Goal: Task Accomplishment & Management: Manage account settings

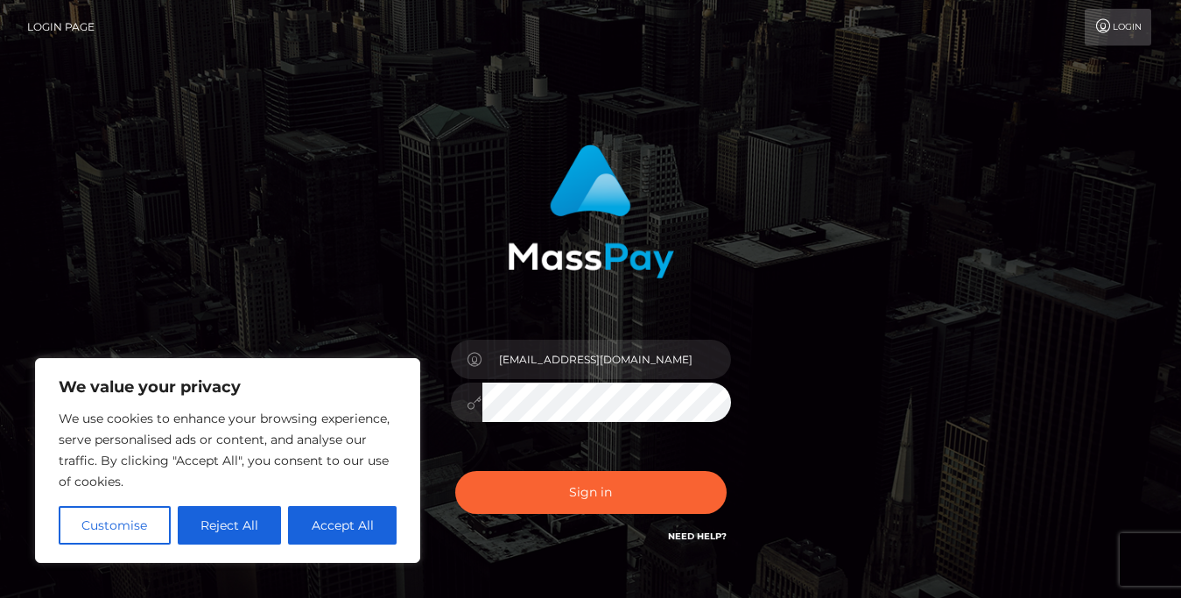
type input "[EMAIL_ADDRESS][DOMAIN_NAME]"
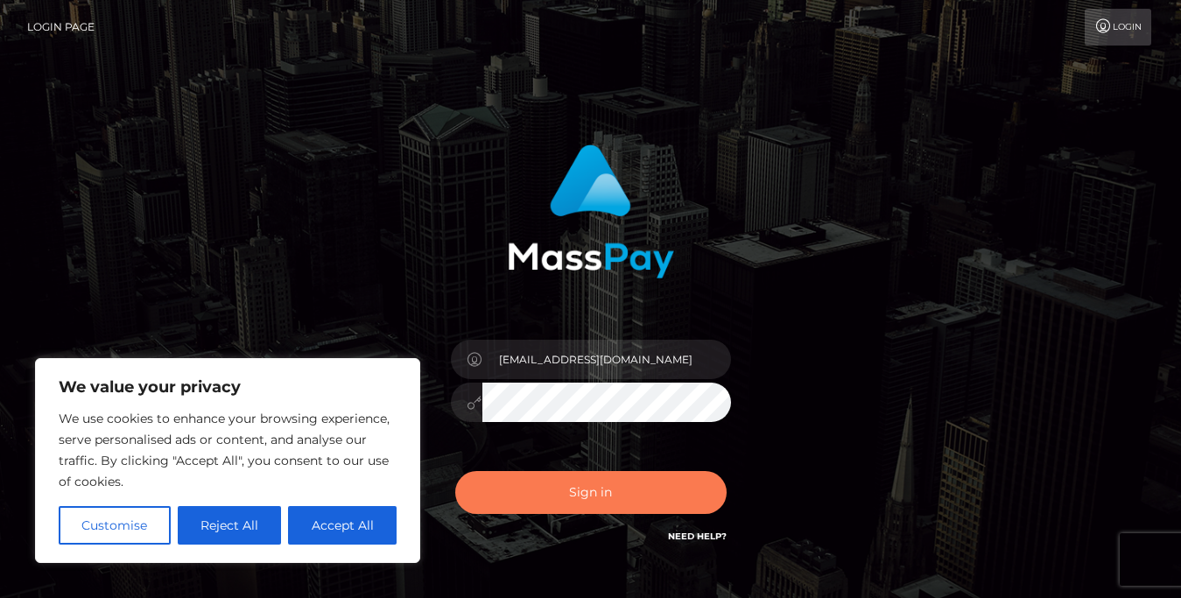
click at [626, 483] on button "Sign in" at bounding box center [591, 492] width 272 height 43
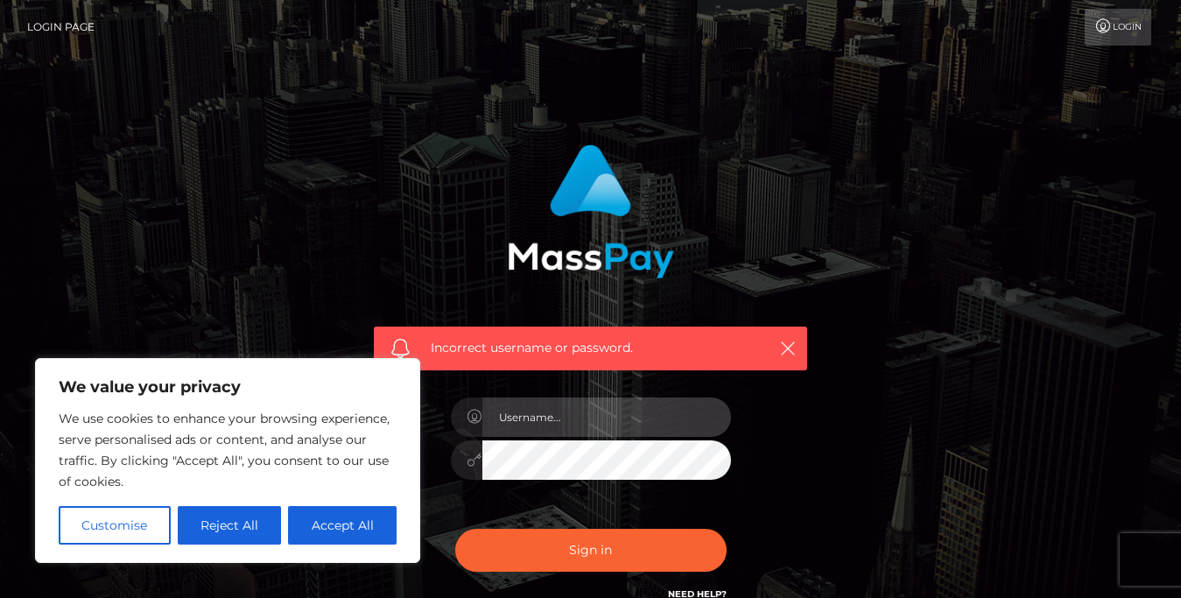
click at [584, 411] on input "text" at bounding box center [607, 417] width 249 height 39
type input "[EMAIL_ADDRESS][DOMAIN_NAME]"
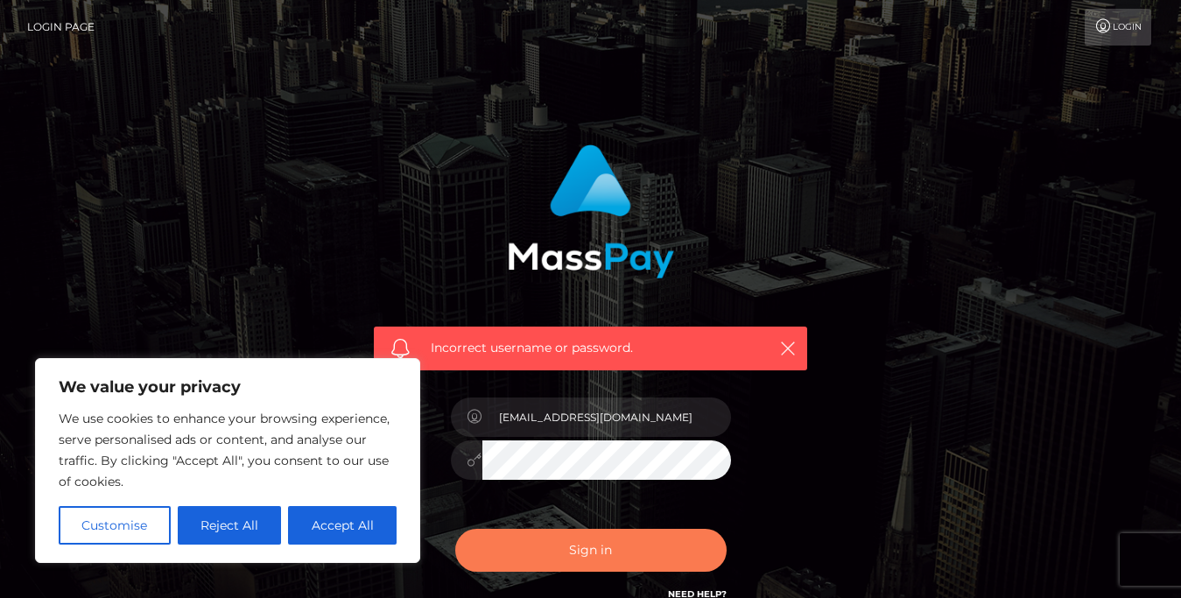
click at [603, 547] on button "Sign in" at bounding box center [591, 550] width 272 height 43
